Goal: Navigation & Orientation: Find specific page/section

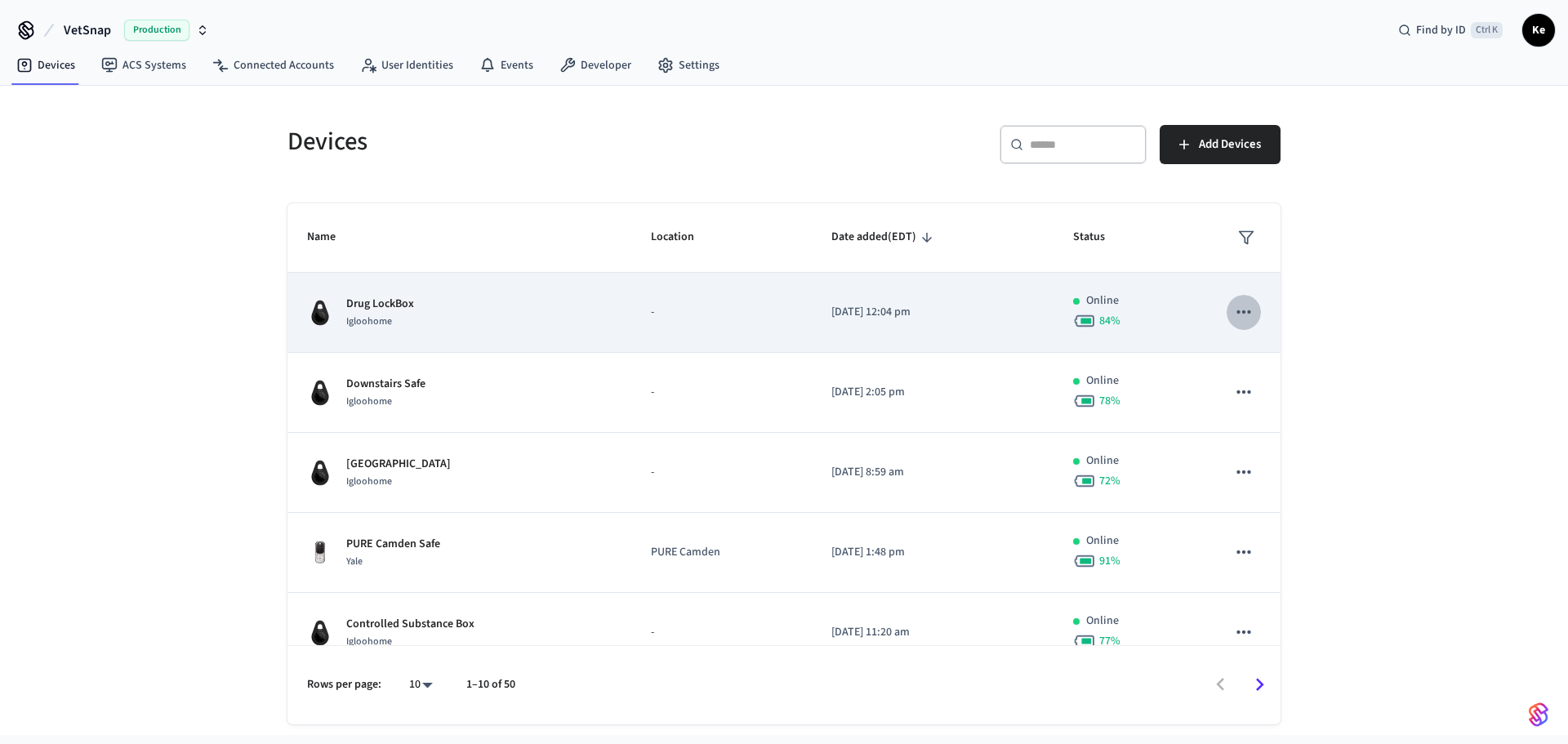
click at [1237, 311] on icon "sticky table" at bounding box center [1244, 311] width 14 height 3
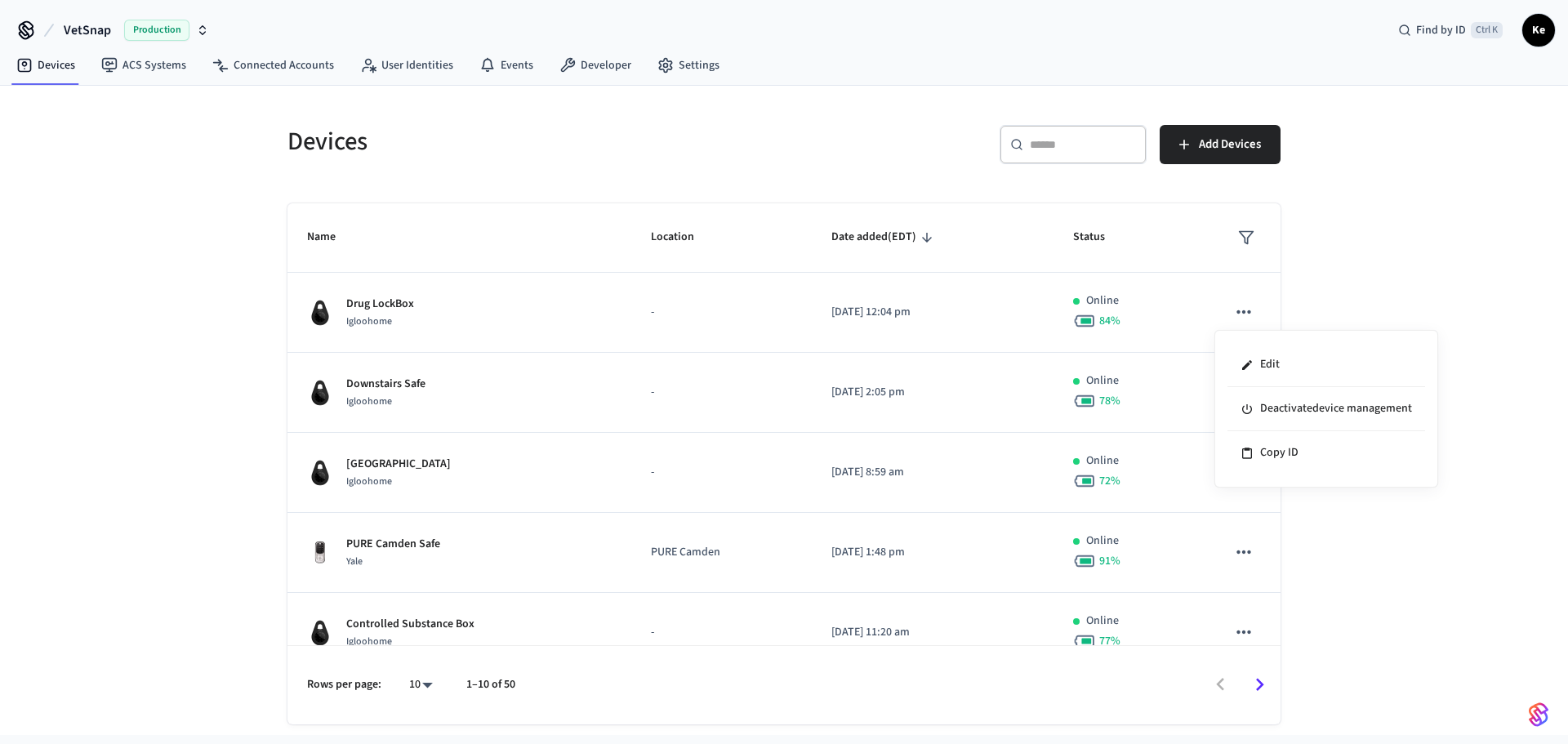
click at [1359, 285] on div at bounding box center [784, 372] width 1568 height 744
click at [383, 66] on link "User Identities" at bounding box center [406, 66] width 119 height 29
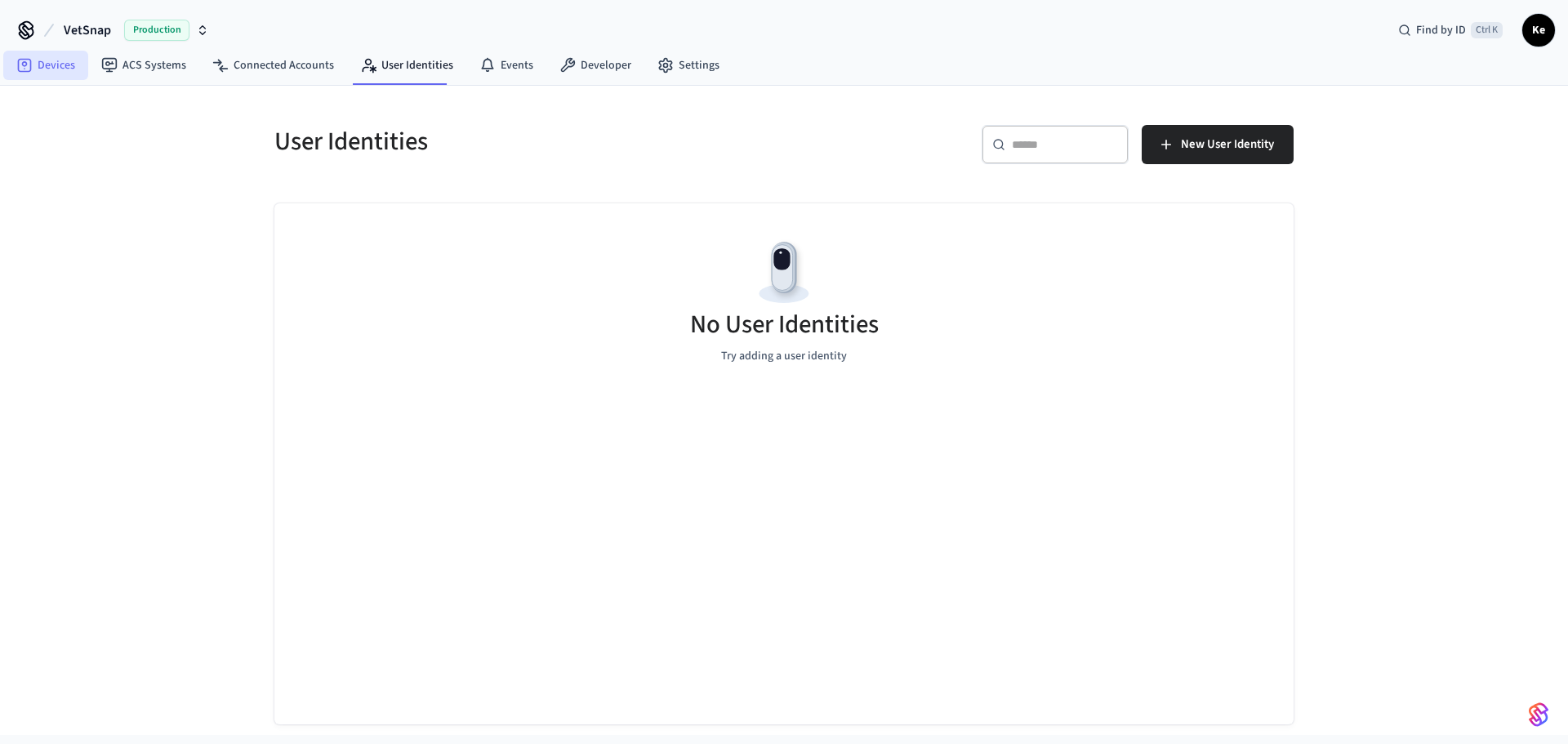
click at [36, 68] on link "Devices" at bounding box center [45, 66] width 85 height 29
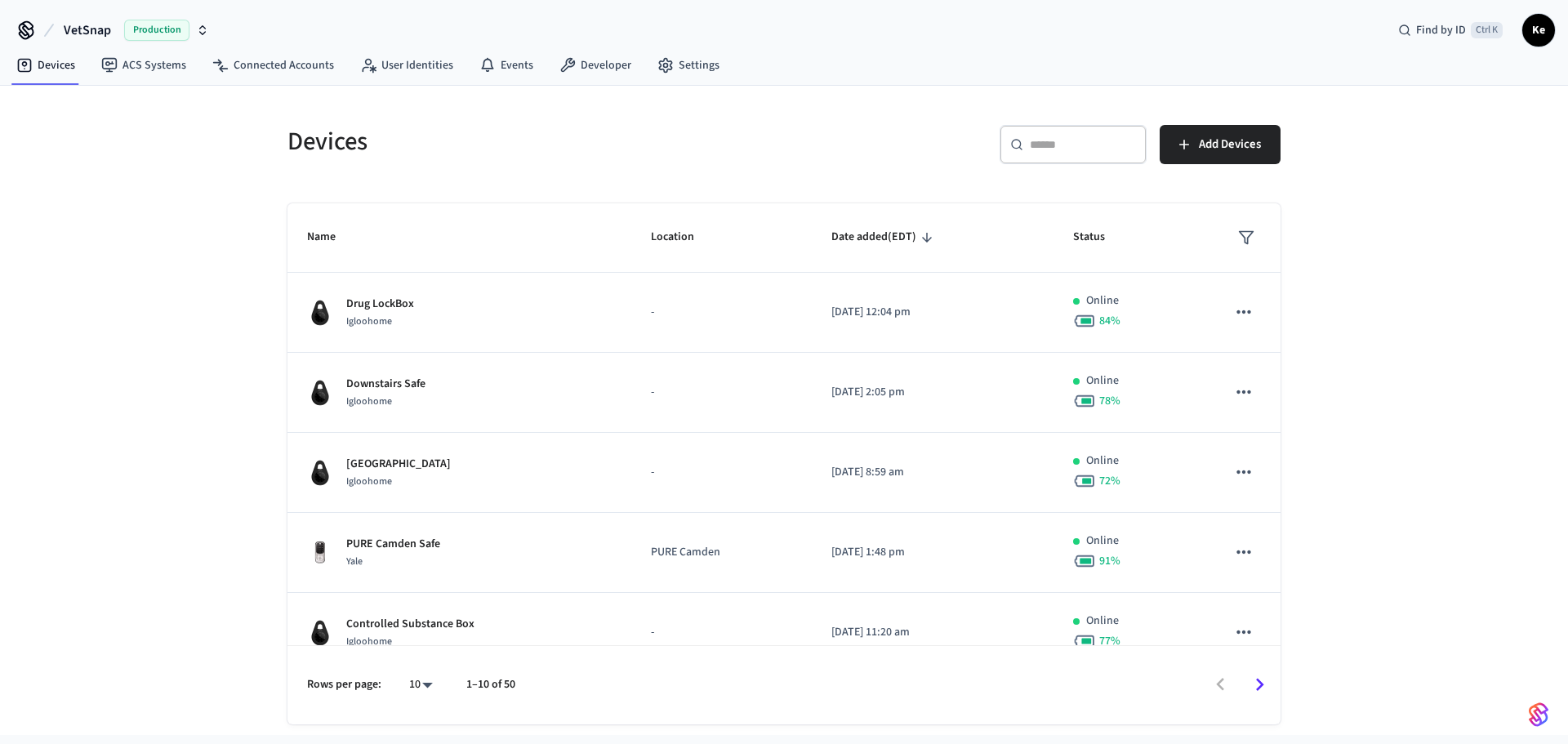
click at [261, 307] on div "Devices ​ ​ Add Devices Name Location Date added (EDT) Status Drug LockBox Iglo…" at bounding box center [784, 404] width 1046 height 639
